Goal: Task Accomplishment & Management: Manage account settings

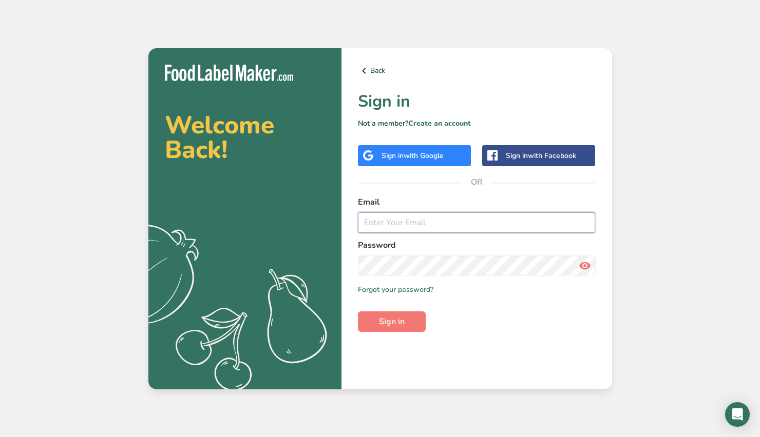
click at [387, 225] on input "email" at bounding box center [477, 222] width 238 height 21
type input "[PERSON_NAME][EMAIL_ADDRESS][DOMAIN_NAME]"
click at [358, 312] on button "Sign in" at bounding box center [392, 322] width 68 height 21
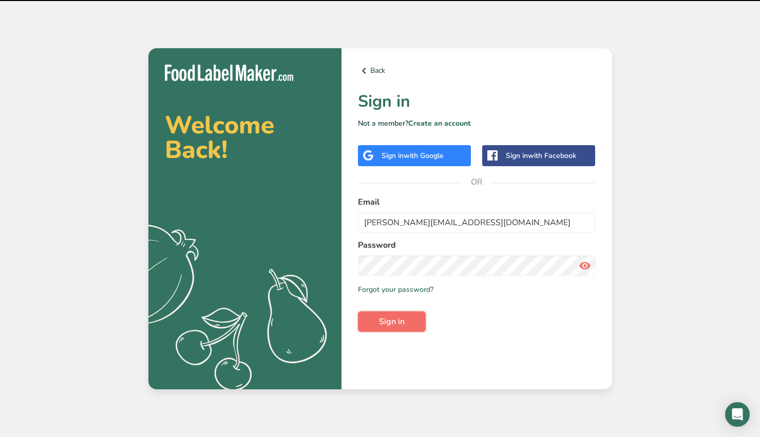
click at [390, 320] on span "Sign in" at bounding box center [392, 322] width 26 height 12
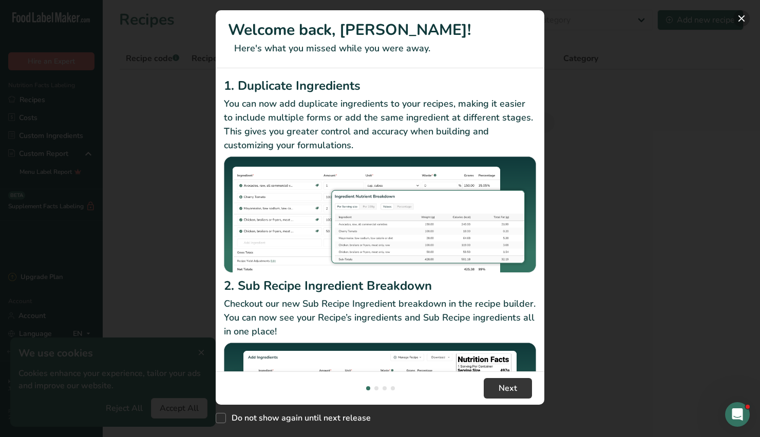
click at [741, 18] on button "New Features" at bounding box center [741, 18] width 16 height 16
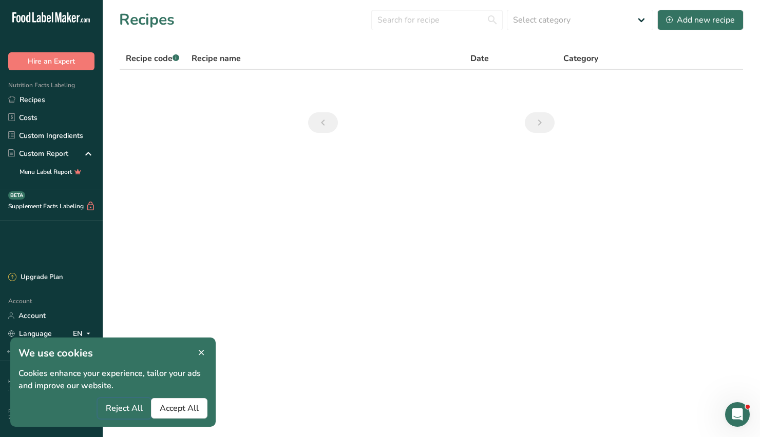
click at [125, 401] on button "Reject All" at bounding box center [124, 408] width 53 height 21
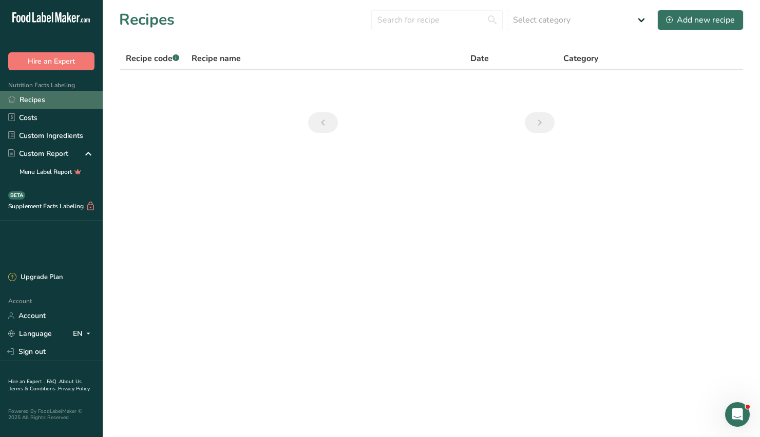
click at [33, 103] on link "Recipes" at bounding box center [51, 100] width 103 height 18
click at [24, 96] on link "Recipes" at bounding box center [51, 100] width 103 height 18
click at [30, 120] on link "Costs" at bounding box center [51, 118] width 103 height 18
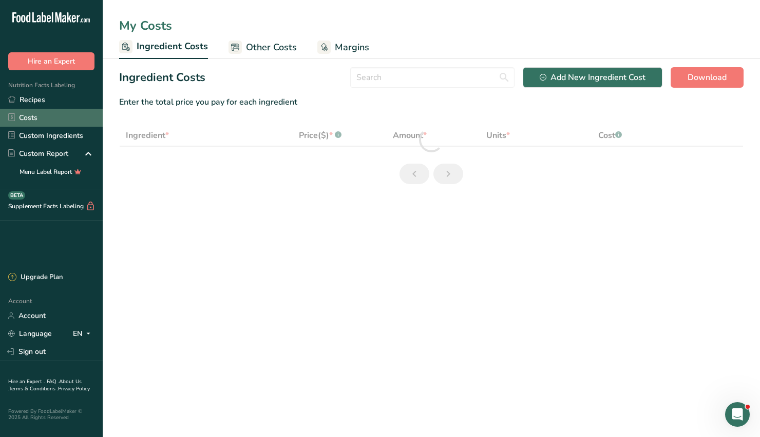
select select "1"
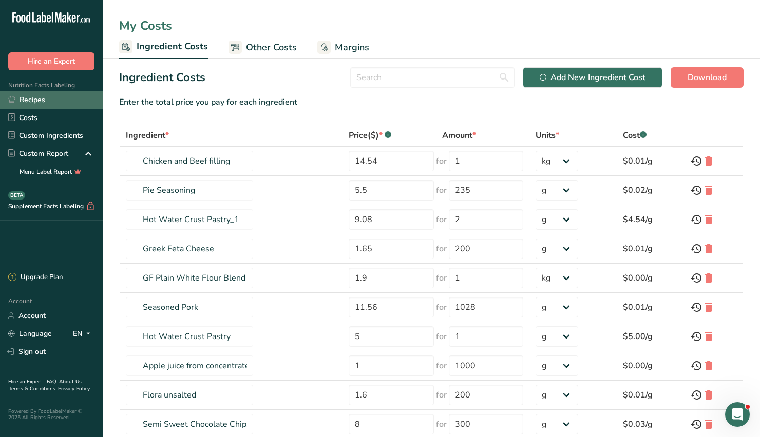
click at [38, 99] on link "Recipes" at bounding box center [51, 100] width 103 height 18
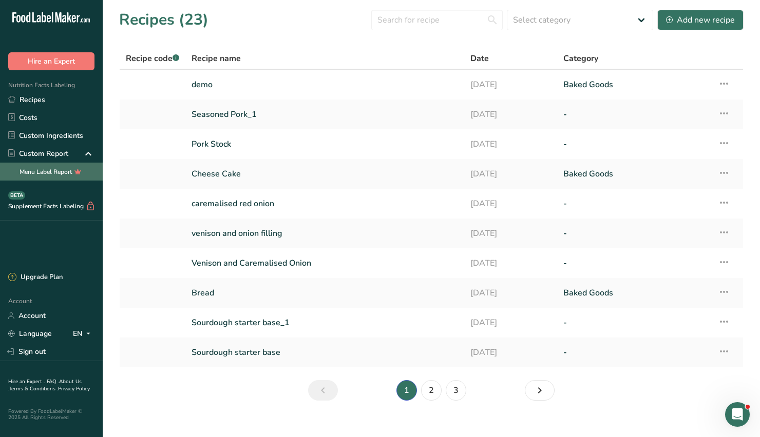
click at [4, 179] on link "Menu Label Report" at bounding box center [51, 172] width 103 height 18
click at [25, 313] on link "Account" at bounding box center [51, 316] width 103 height 18
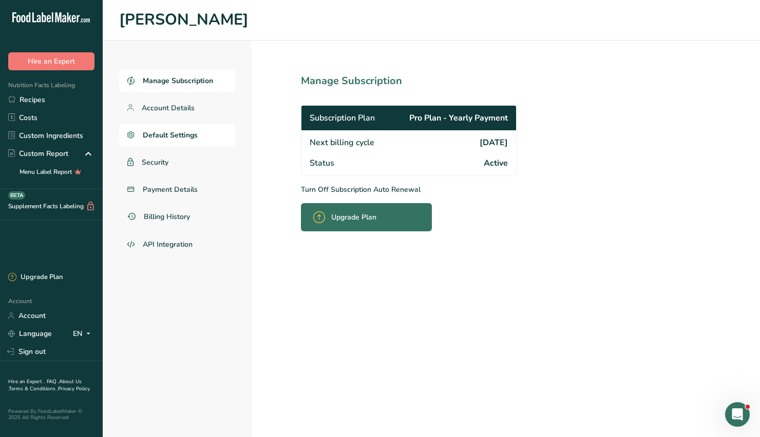
click at [151, 130] on span "Default Settings" at bounding box center [170, 135] width 55 height 11
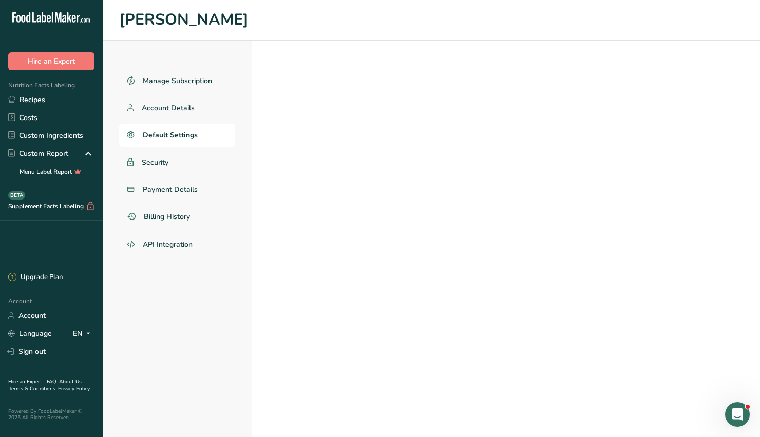
select select "UK"
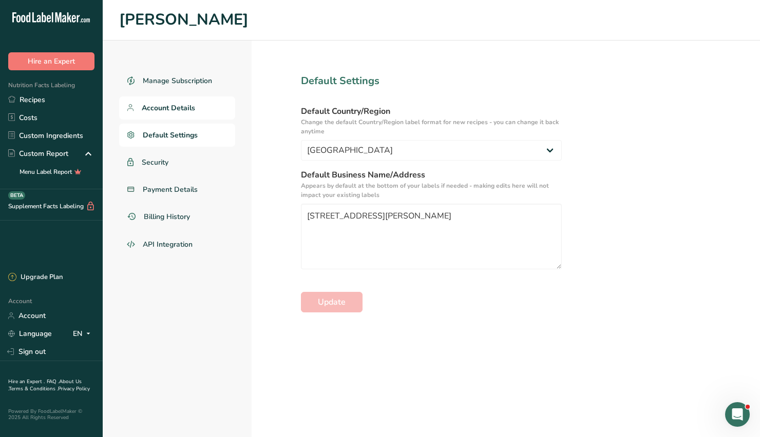
click at [154, 100] on link "Account Details" at bounding box center [177, 107] width 116 height 23
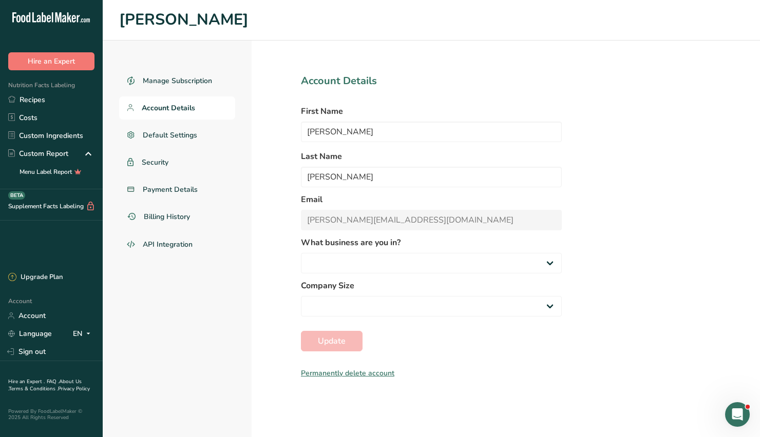
select select
select select "3"
